Goal: Task Accomplishment & Management: Use online tool/utility

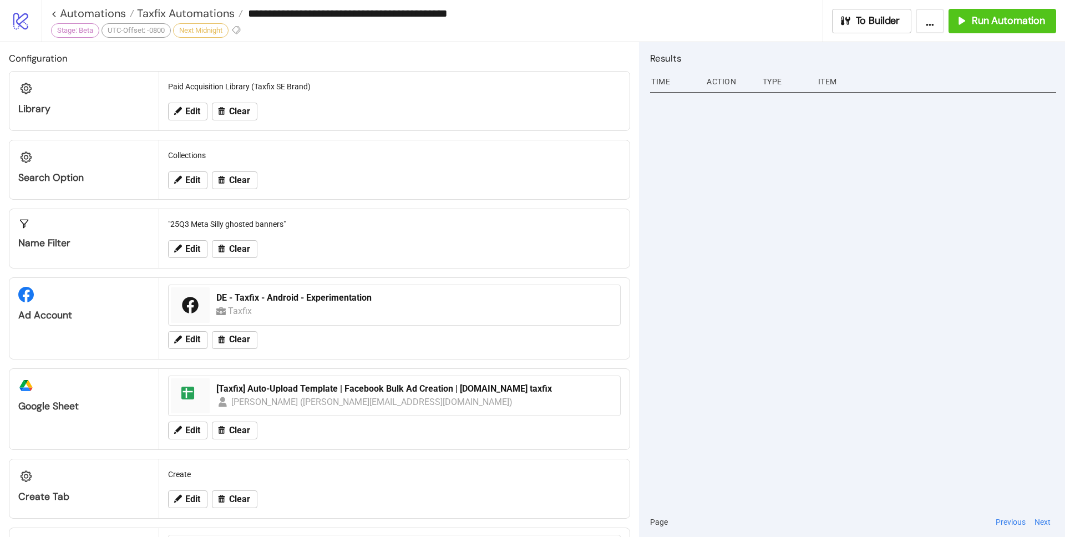
click at [923, 26] on button "..." at bounding box center [930, 21] width 28 height 24
click at [919, 45] on span "Export Automation" at bounding box center [901, 46] width 65 height 12
click at [126, 19] on div "**********" at bounding box center [436, 13] width 771 height 17
drag, startPoint x: 488, startPoint y: 16, endPoint x: 263, endPoint y: 11, distance: 225.2
click at [263, 11] on input "**********" at bounding box center [532, 13] width 579 height 17
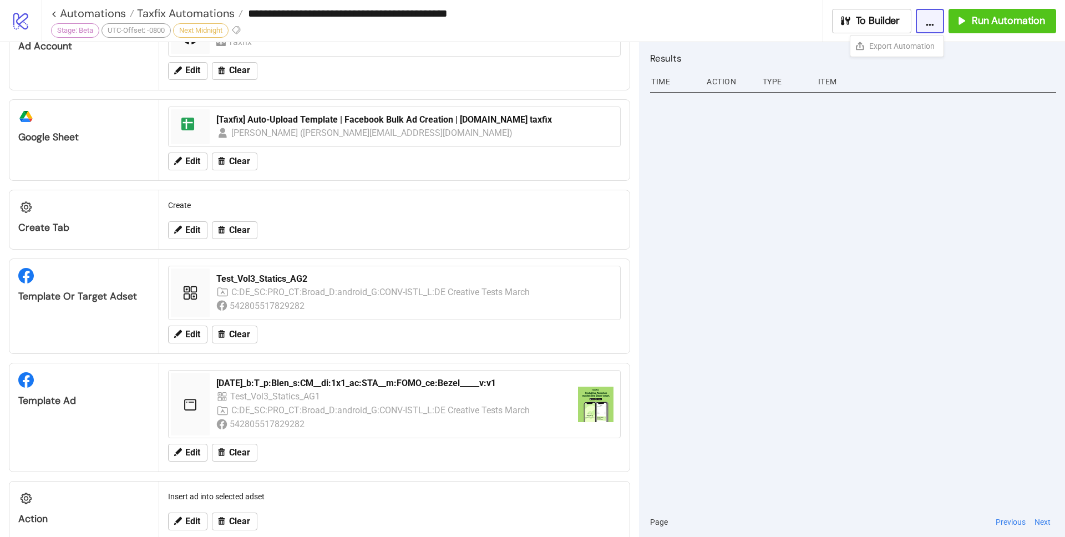
scroll to position [282, 0]
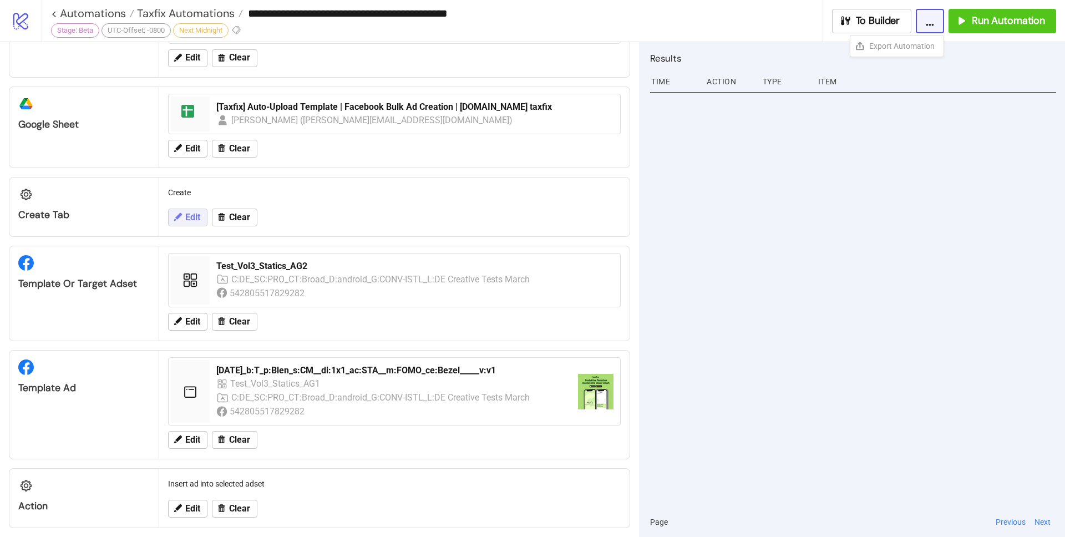
click at [182, 218] on button "Edit" at bounding box center [187, 218] width 39 height 18
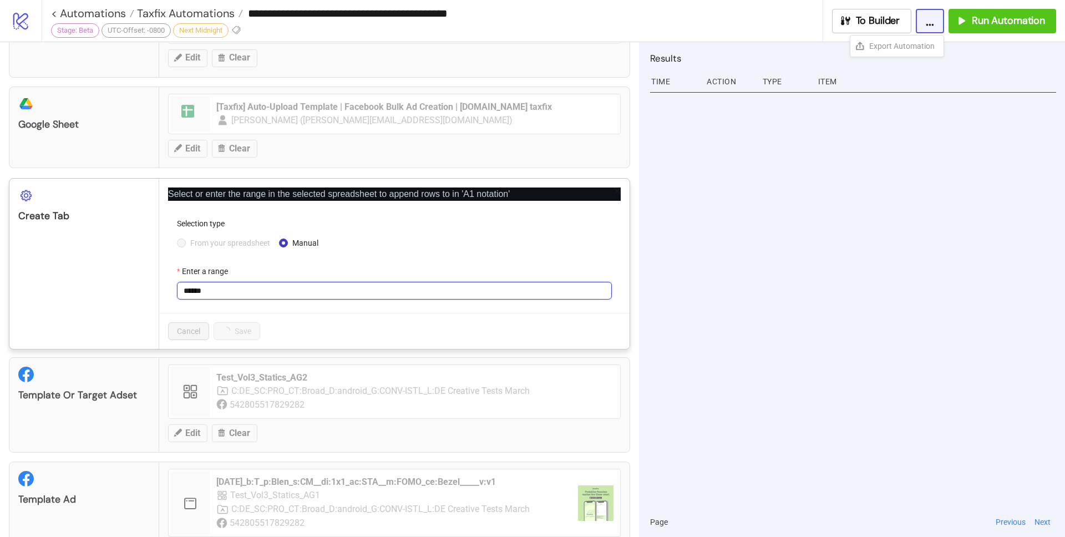
click at [224, 284] on input "******" at bounding box center [394, 291] width 435 height 18
click at [403, 238] on div "From your spreadsheet Manual" at bounding box center [394, 243] width 435 height 12
click at [258, 245] on span "From your spreadsheet" at bounding box center [230, 243] width 89 height 12
click at [594, 288] on span "Create" at bounding box center [394, 290] width 421 height 17
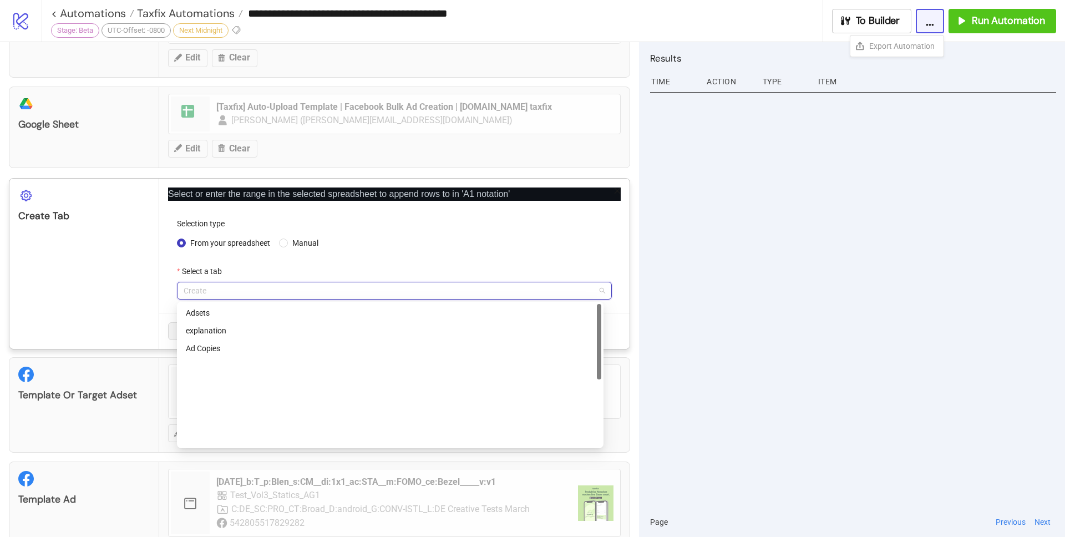
scroll to position [0, 0]
click at [299, 245] on span "Manual" at bounding box center [305, 243] width 35 height 12
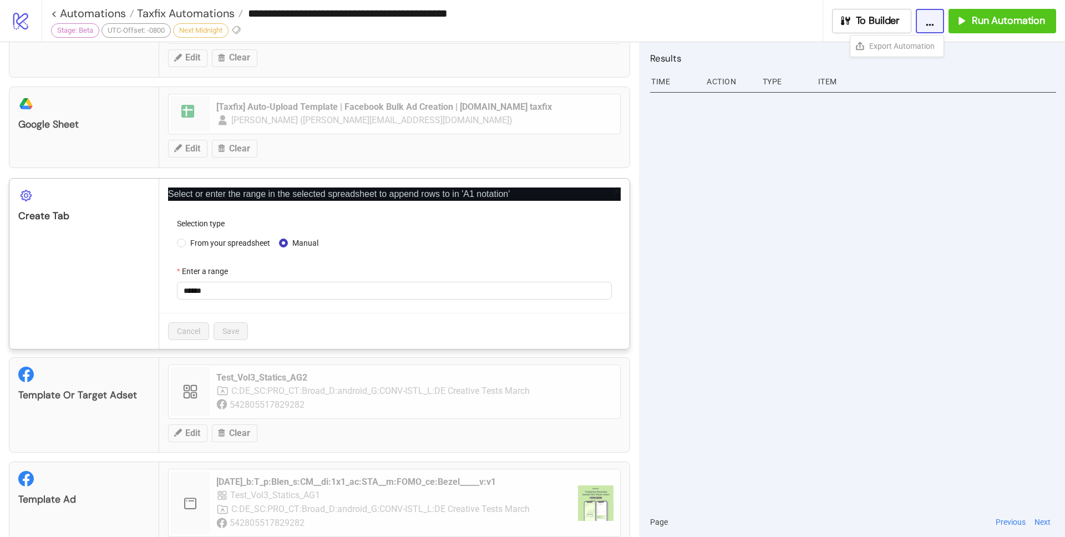
click at [613, 189] on icon "close" at bounding box center [617, 191] width 8 height 8
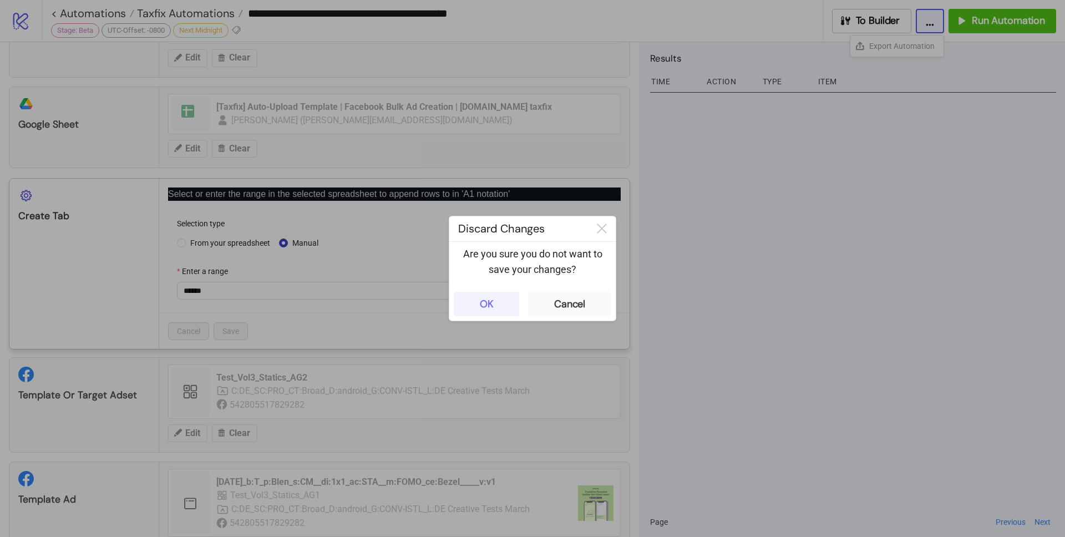
click at [515, 305] on button "OK" at bounding box center [486, 304] width 65 height 24
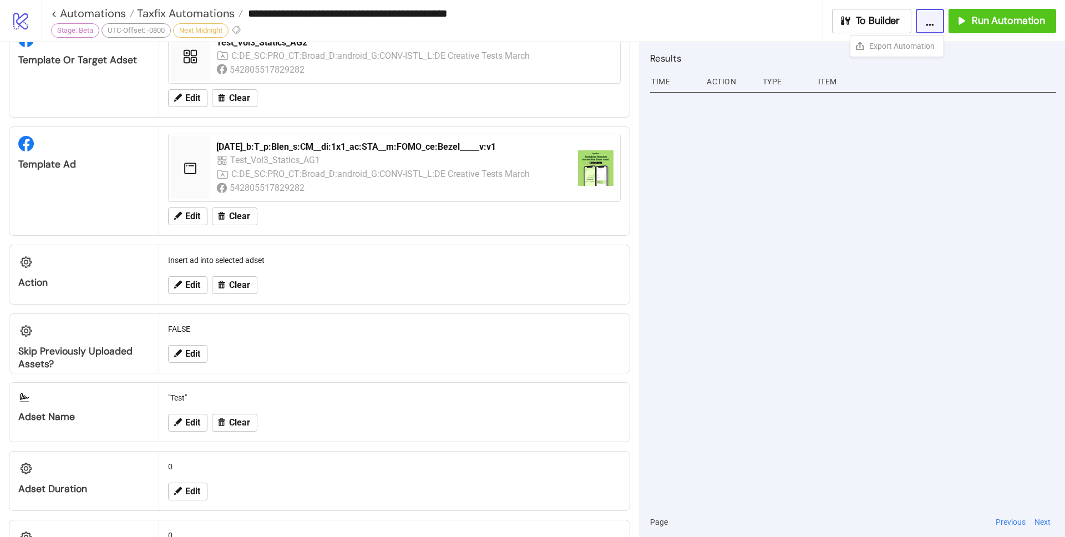
scroll to position [490, 0]
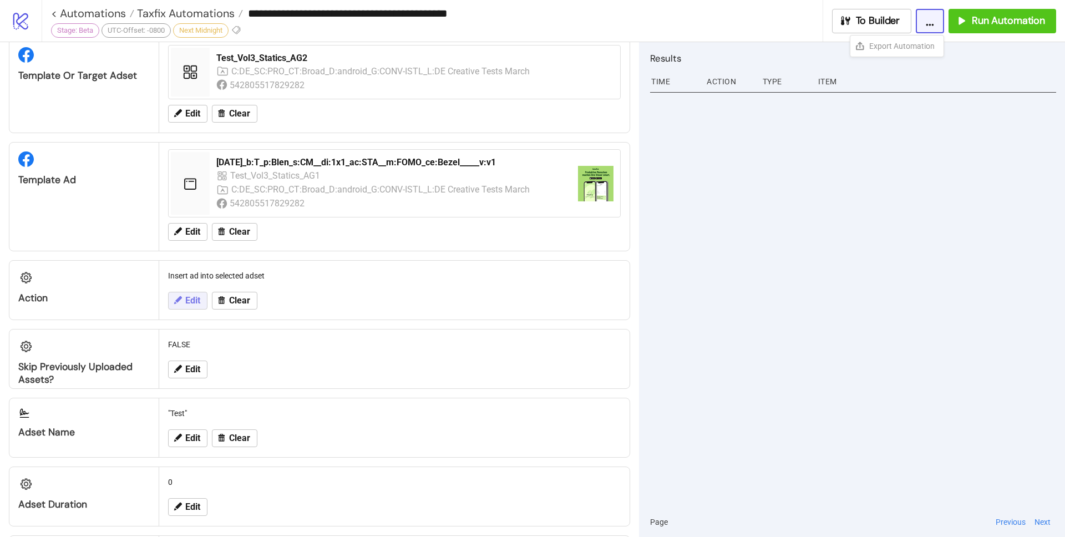
click at [178, 297] on icon at bounding box center [177, 300] width 10 height 10
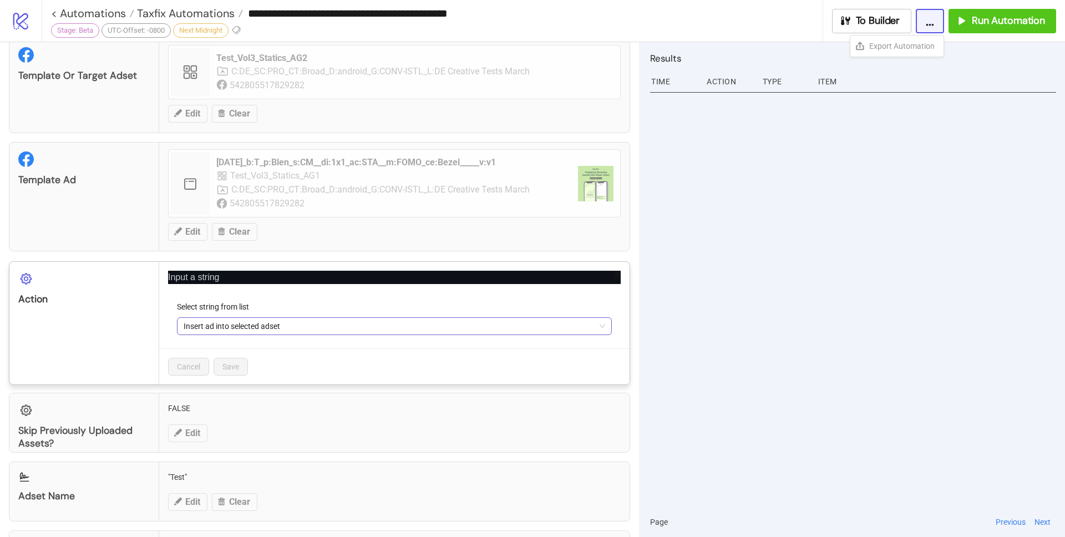
click at [264, 323] on span "Insert ad into selected adset" at bounding box center [394, 326] width 421 height 17
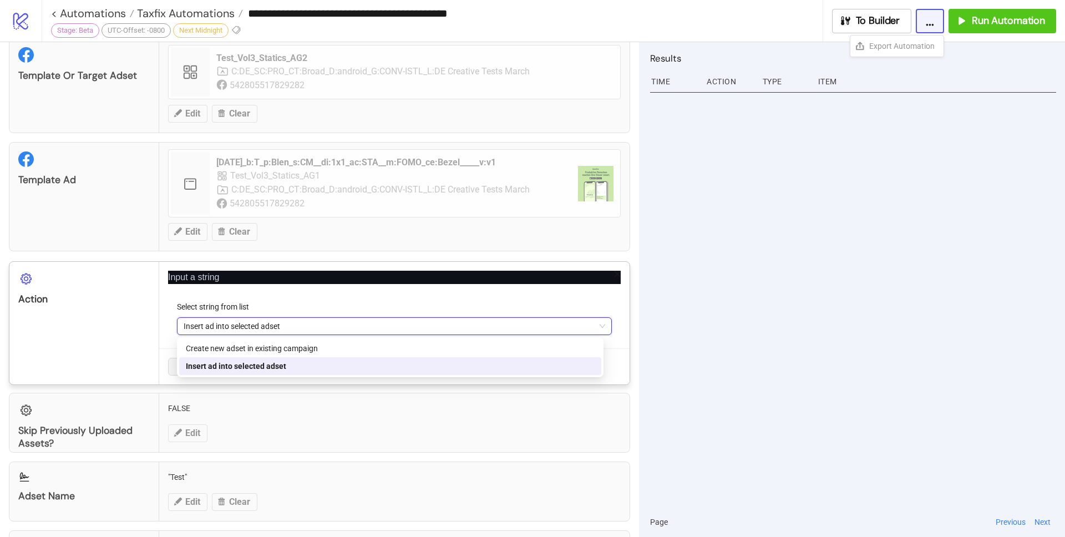
click at [779, 257] on div at bounding box center [853, 298] width 406 height 418
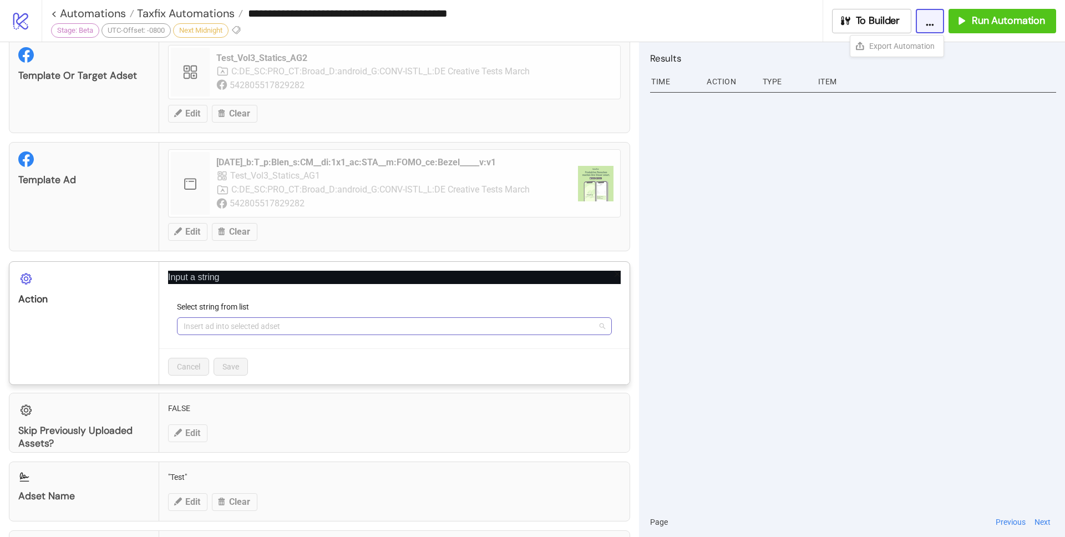
click at [309, 324] on span "Insert ad into selected adset" at bounding box center [394, 326] width 421 height 17
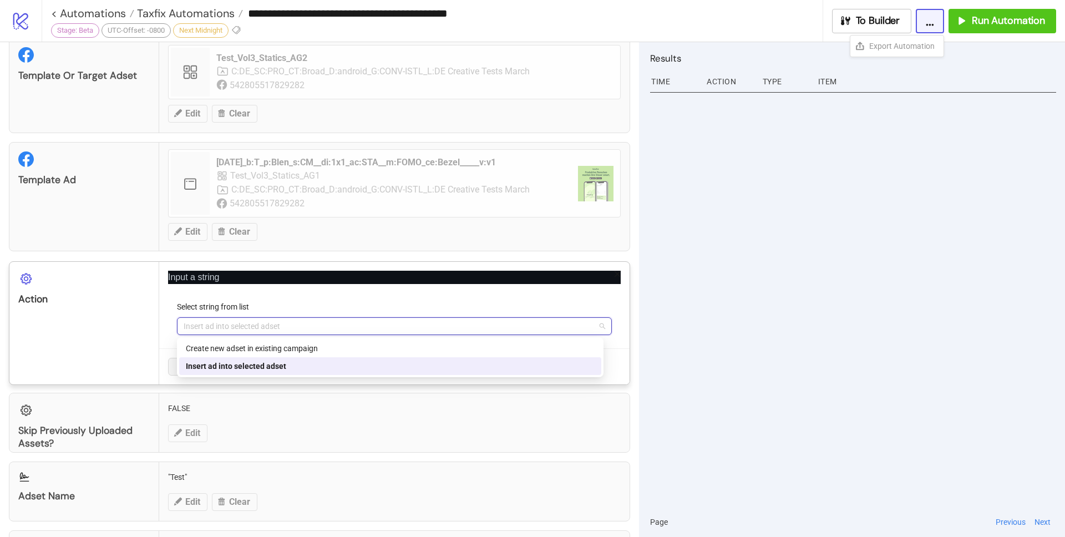
click at [699, 234] on div at bounding box center [853, 298] width 406 height 418
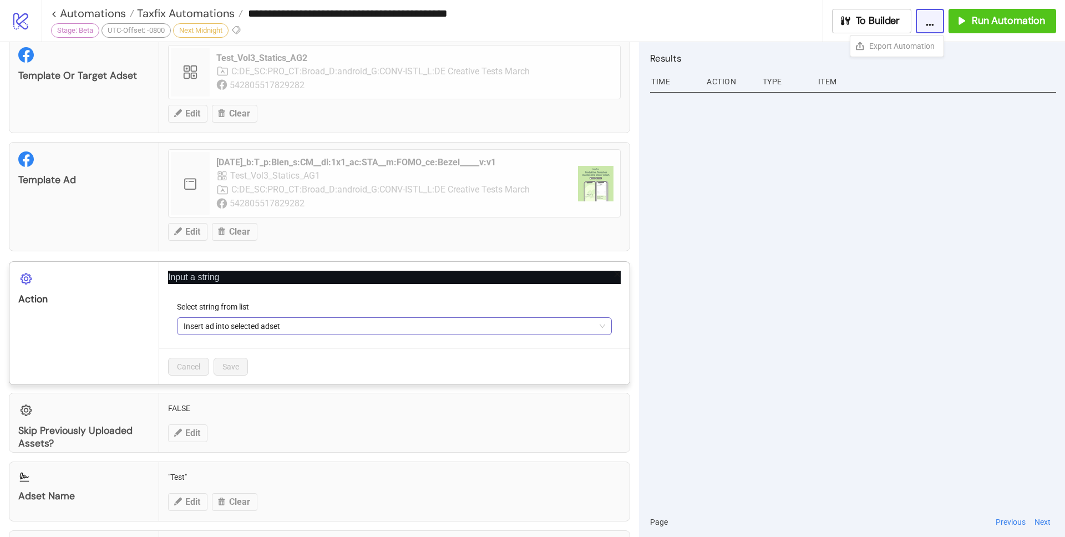
click at [368, 328] on span "Insert ad into selected adset" at bounding box center [394, 326] width 421 height 17
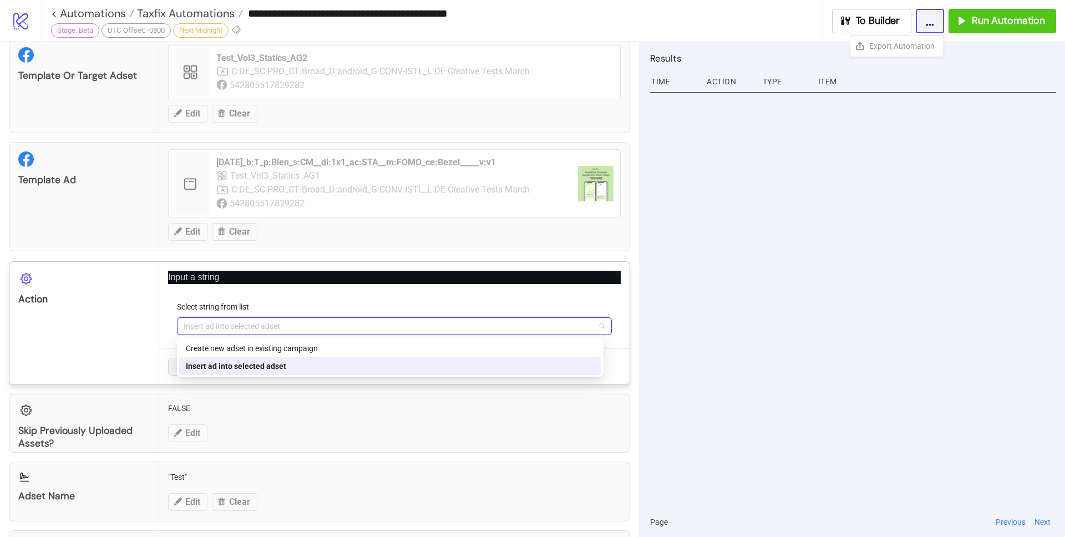
click at [74, 271] on div "Action" at bounding box center [83, 284] width 149 height 44
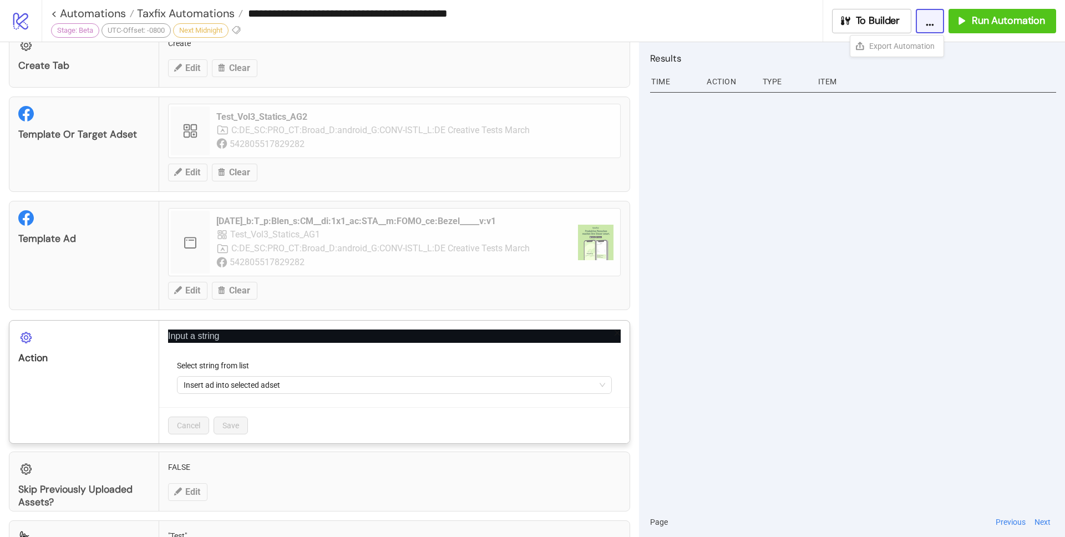
scroll to position [403, 0]
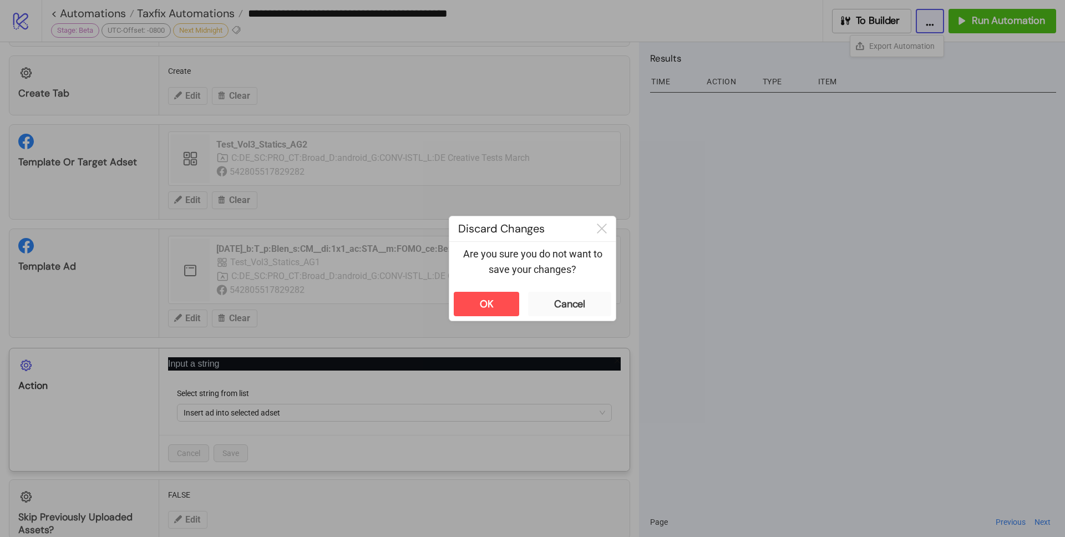
click at [75, 272] on div "**********" at bounding box center [532, 268] width 1065 height 537
click at [507, 307] on button "OK" at bounding box center [486, 304] width 65 height 24
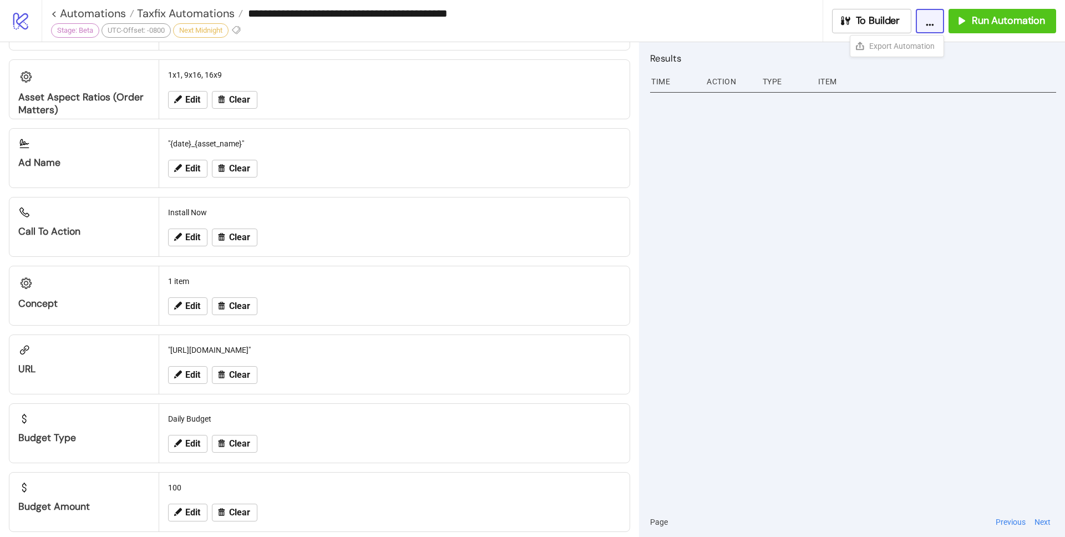
scroll to position [1047, 0]
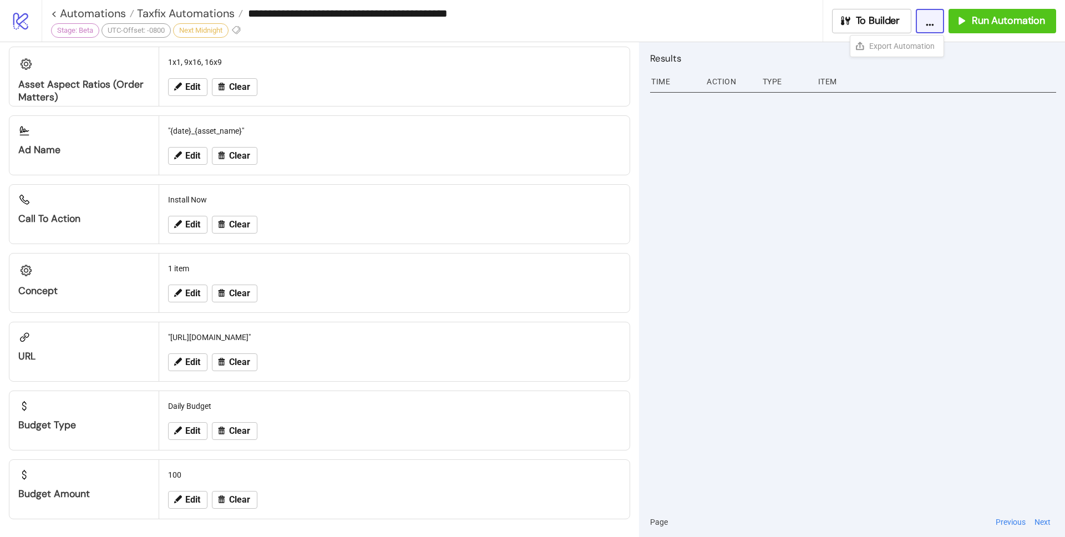
click at [166, 296] on div "Edit Clear" at bounding box center [394, 293] width 461 height 29
click at [191, 290] on span "Edit" at bounding box center [192, 293] width 15 height 10
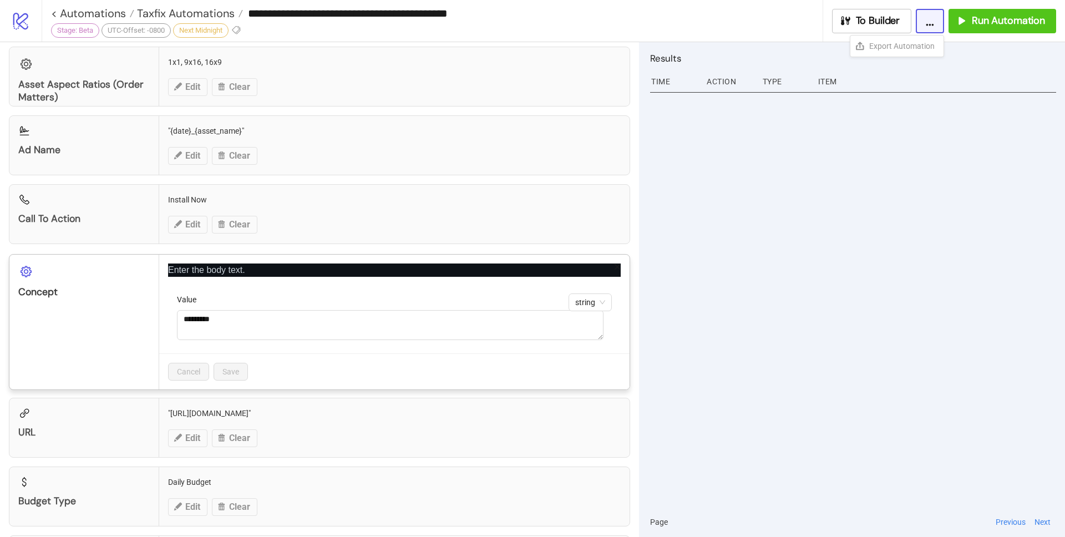
click at [615, 266] on div "Enter the body text. string Value ********* Cancel Save" at bounding box center [394, 322] width 470 height 135
click at [614, 265] on div "Enter the body text. string Value ********* Cancel Save" at bounding box center [394, 322] width 470 height 135
click at [597, 262] on div "Enter the body text. string Value ********* Cancel Save" at bounding box center [394, 322] width 470 height 135
click at [599, 262] on div "Enter the body text. string Value ********* Cancel Save" at bounding box center [394, 322] width 470 height 135
click at [613, 264] on icon "close" at bounding box center [617, 267] width 8 height 8
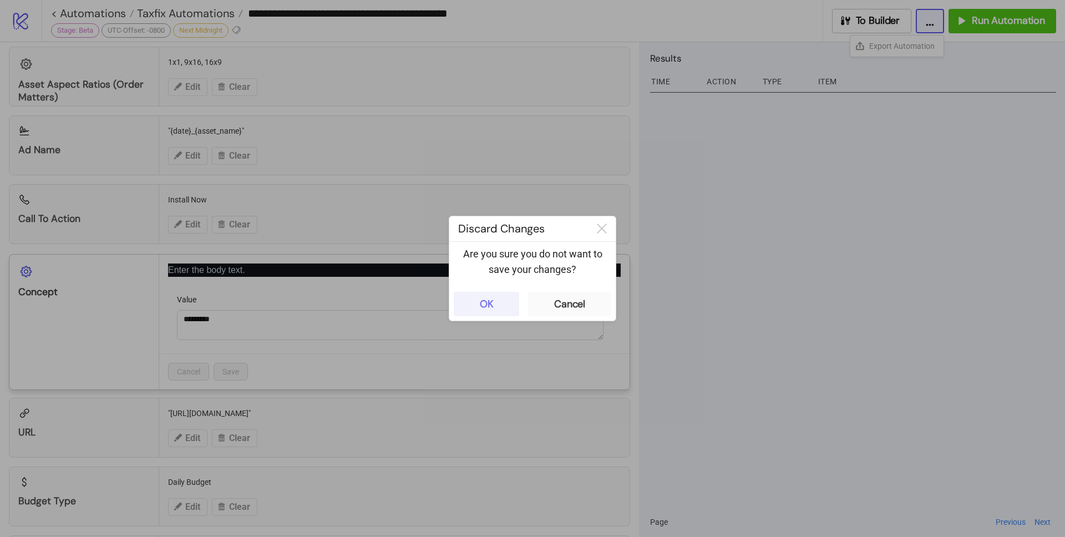
click at [487, 303] on div "OK" at bounding box center [487, 304] width 14 height 13
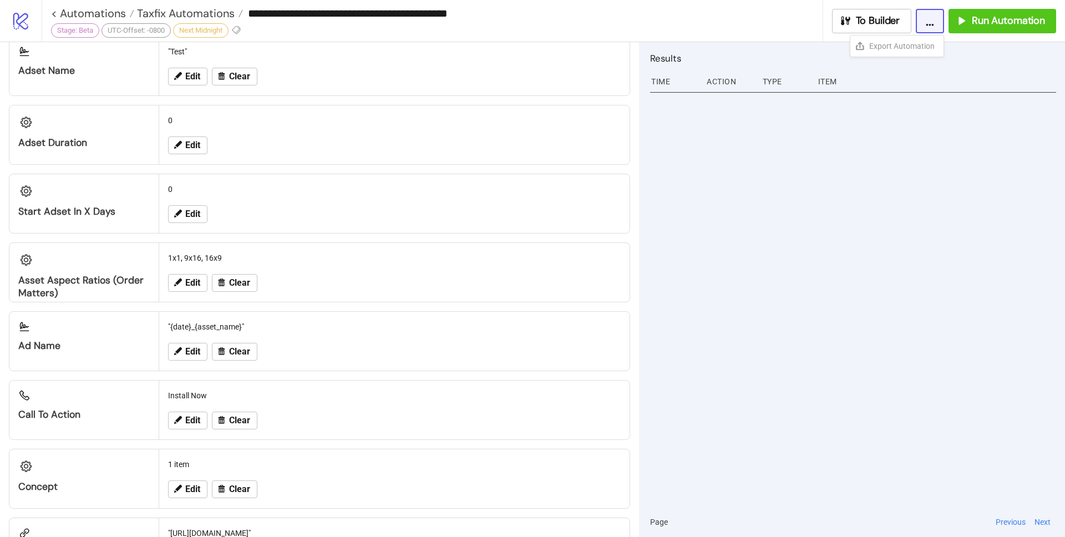
scroll to position [0, 0]
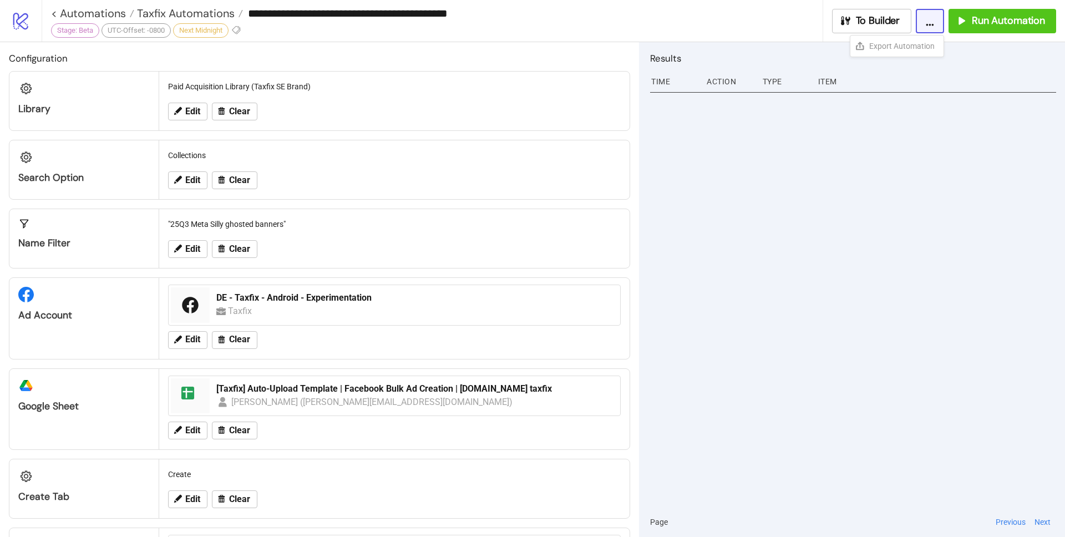
drag, startPoint x: 169, startPoint y: 223, endPoint x: 283, endPoint y: 220, distance: 113.7
click at [283, 220] on div ""25Q3 Meta Silly ghosted banners"" at bounding box center [394, 224] width 461 height 21
click at [283, 221] on div ""25Q3 Meta Silly ghosted banners"" at bounding box center [394, 224] width 461 height 21
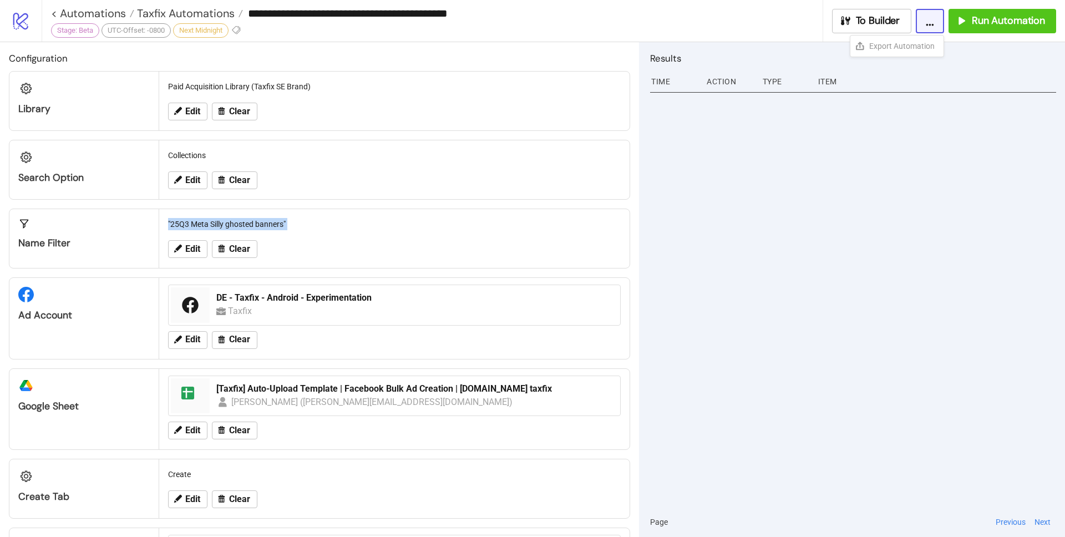
click at [283, 221] on div ""25Q3 Meta Silly ghosted banners"" at bounding box center [394, 224] width 461 height 21
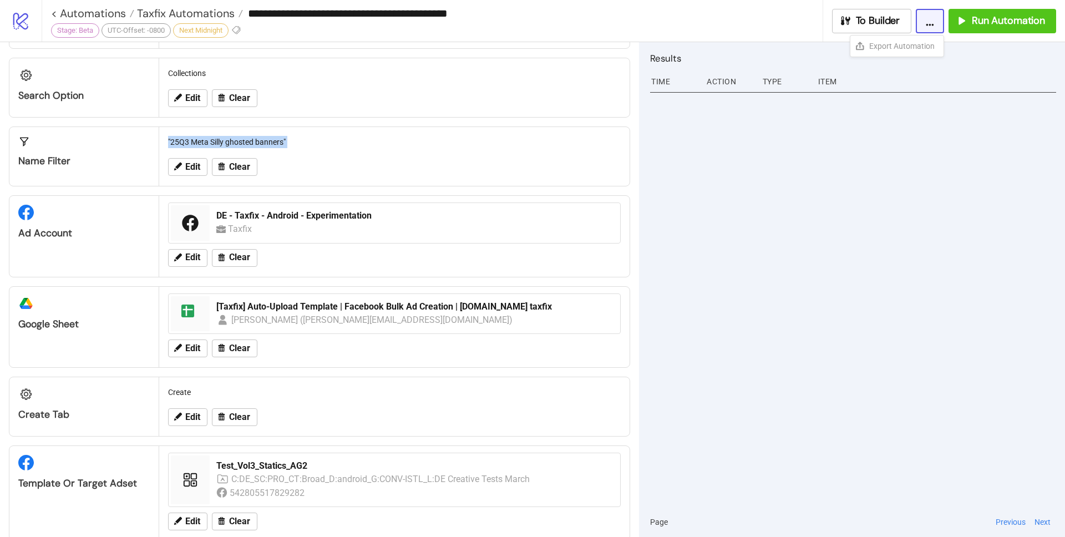
scroll to position [66, 0]
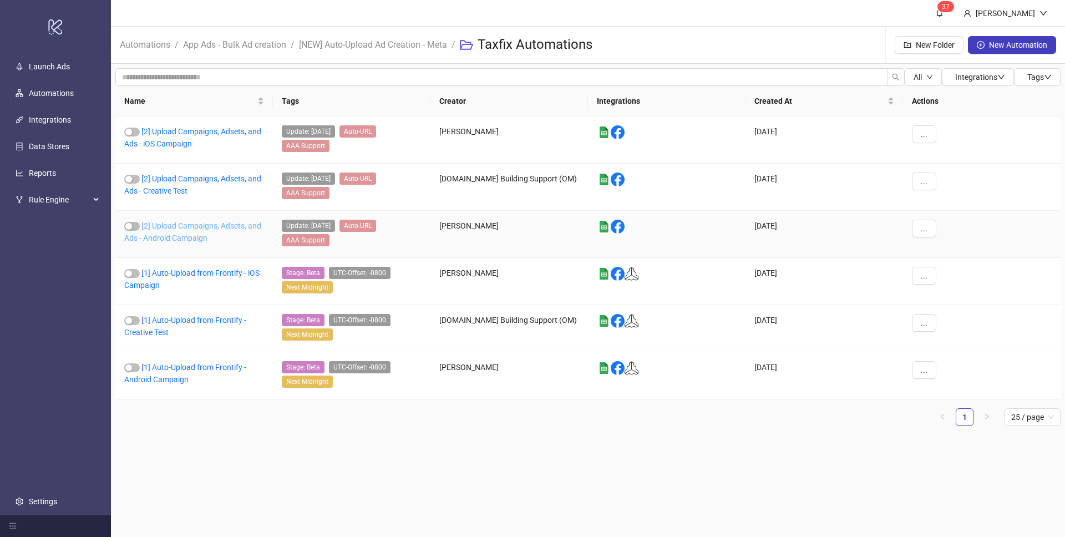
click at [209, 227] on link "[2] Upload Campaigns, Adsets, and Ads - Android Campaign" at bounding box center [192, 231] width 137 height 21
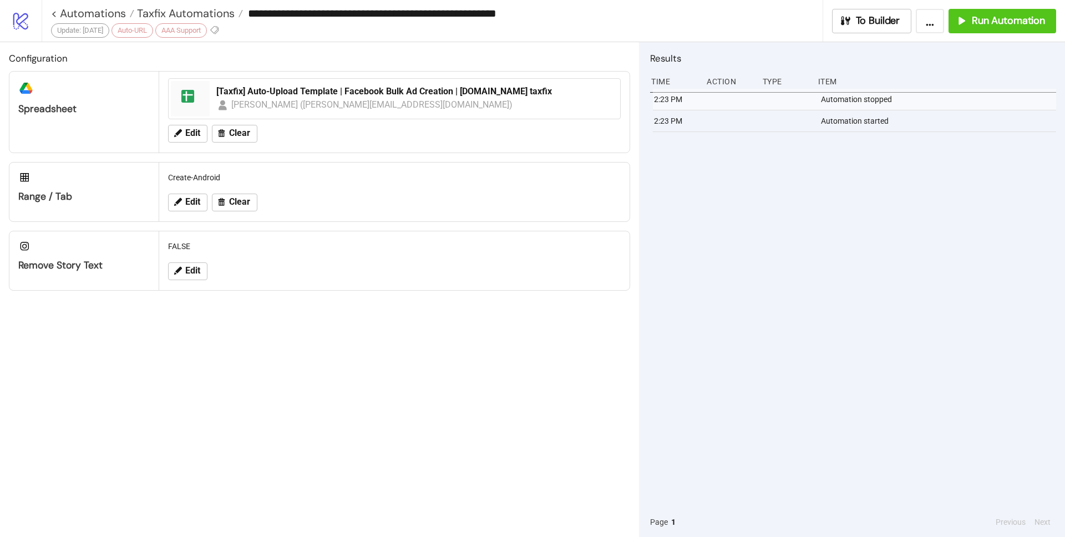
click at [930, 19] on button "..." at bounding box center [930, 21] width 28 height 24
click at [919, 47] on span "Export Automation" at bounding box center [901, 46] width 65 height 12
drag, startPoint x: 558, startPoint y: 16, endPoint x: 263, endPoint y: 12, distance: 295.1
click at [263, 12] on input "**********" at bounding box center [532, 13] width 579 height 17
